Goal: Information Seeking & Learning: Learn about a topic

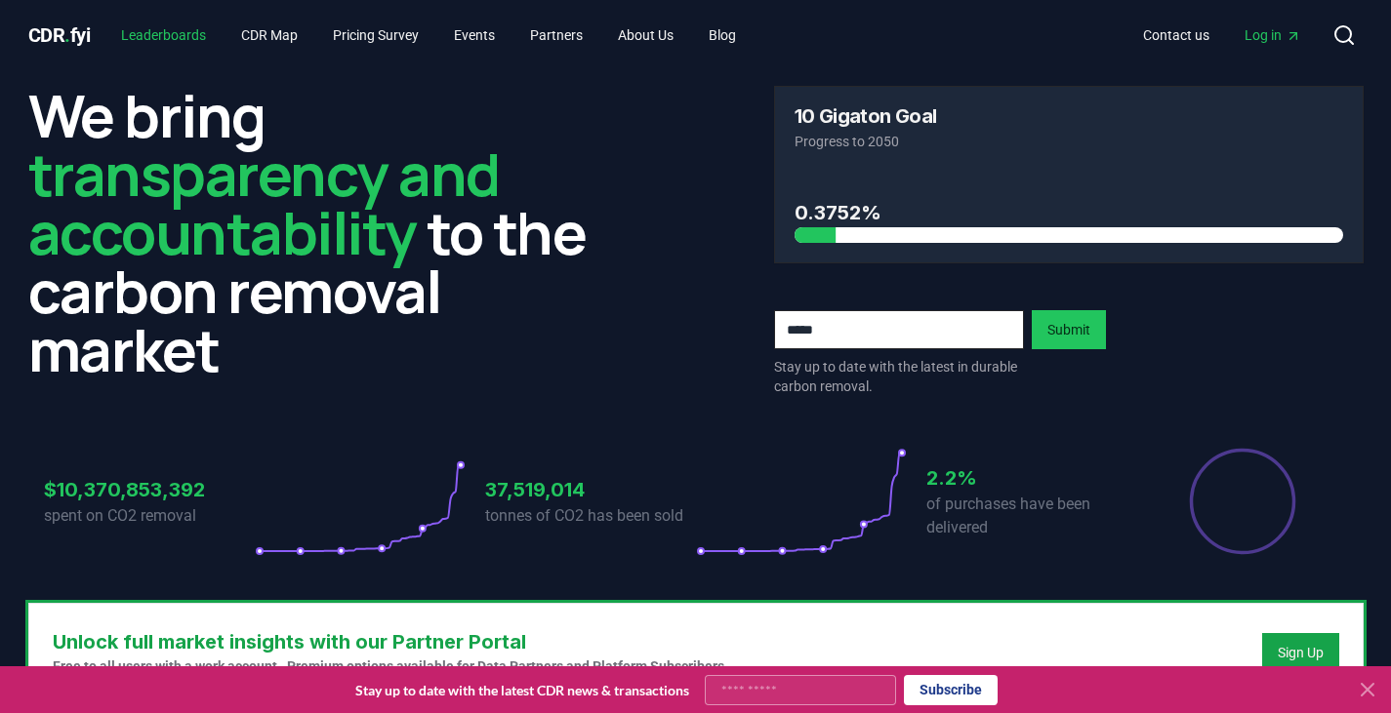
click at [182, 29] on link "Leaderboards" at bounding box center [163, 35] width 116 height 35
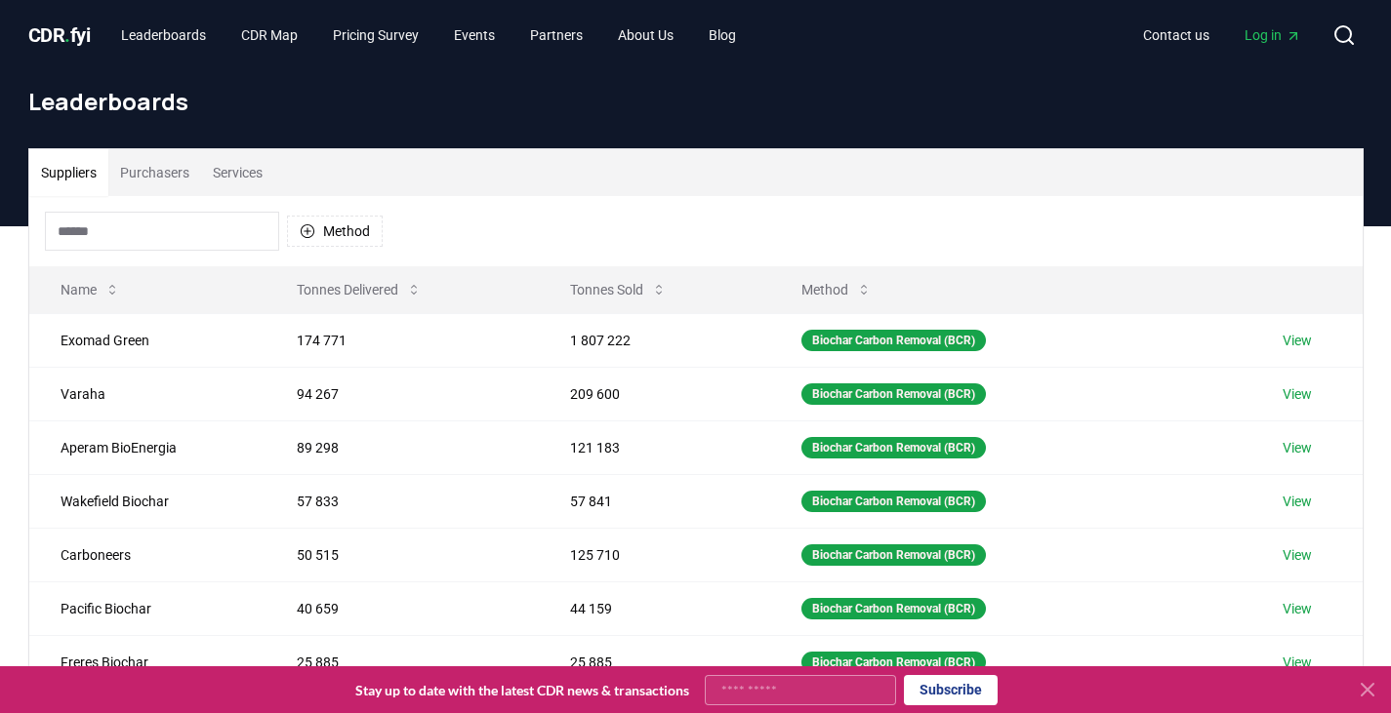
click at [195, 224] on input at bounding box center [162, 231] width 234 height 39
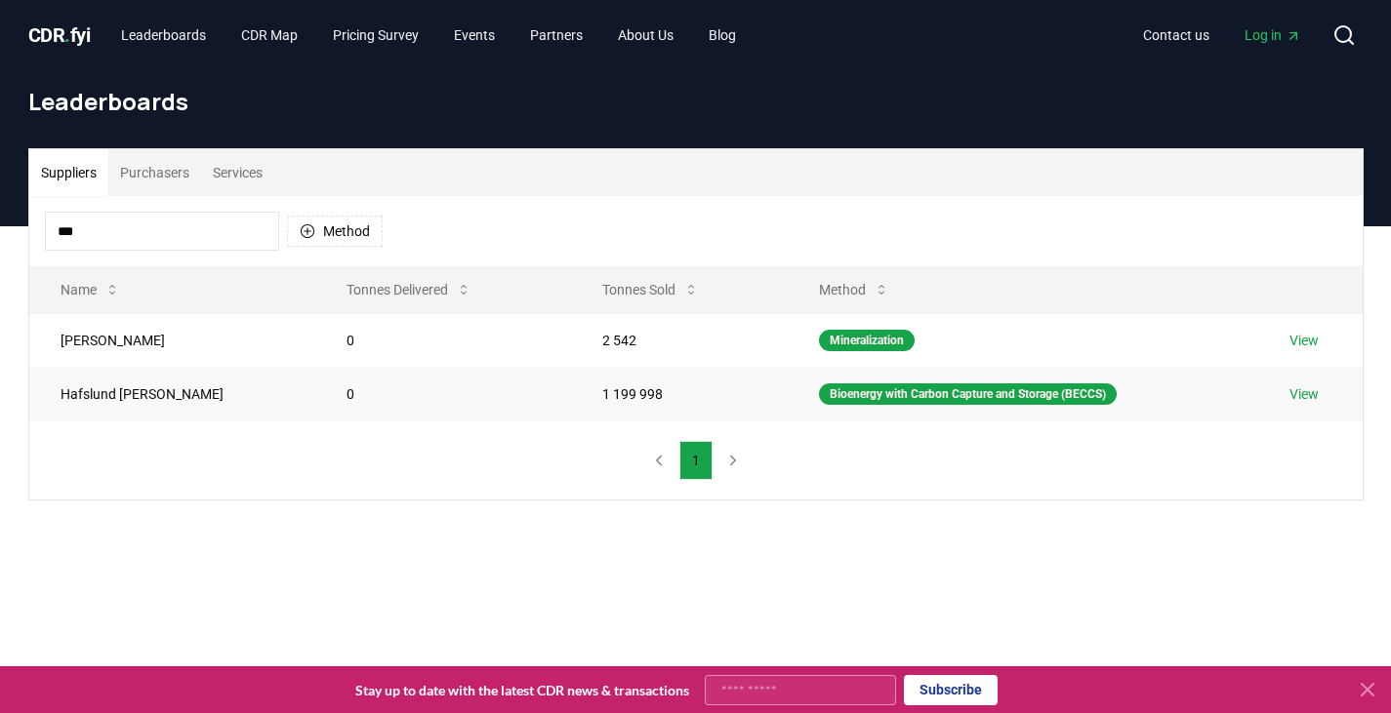
type input "***"
click at [108, 392] on td "Hafslund [PERSON_NAME]" at bounding box center [172, 394] width 286 height 54
click at [1305, 396] on link "View" at bounding box center [1303, 394] width 29 height 20
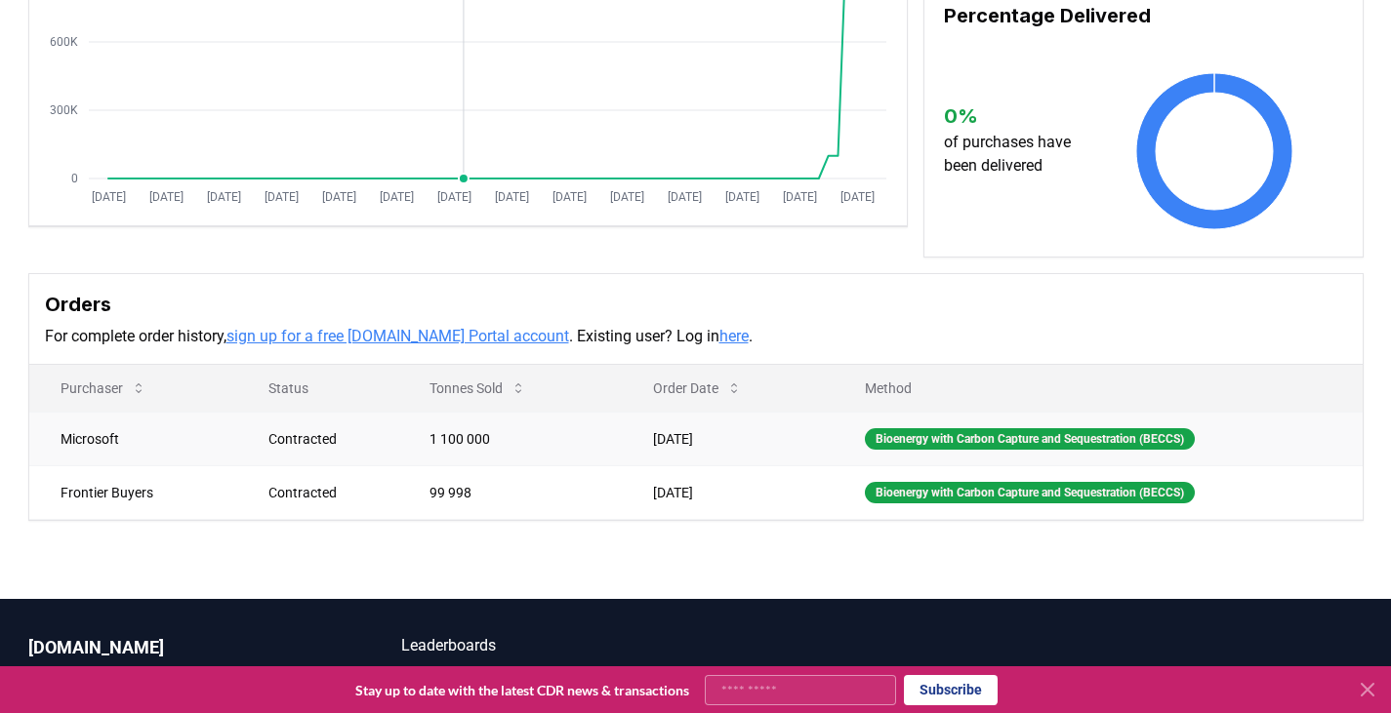
scroll to position [339, 0]
